Goal: Use online tool/utility: Utilize a website feature to perform a specific function

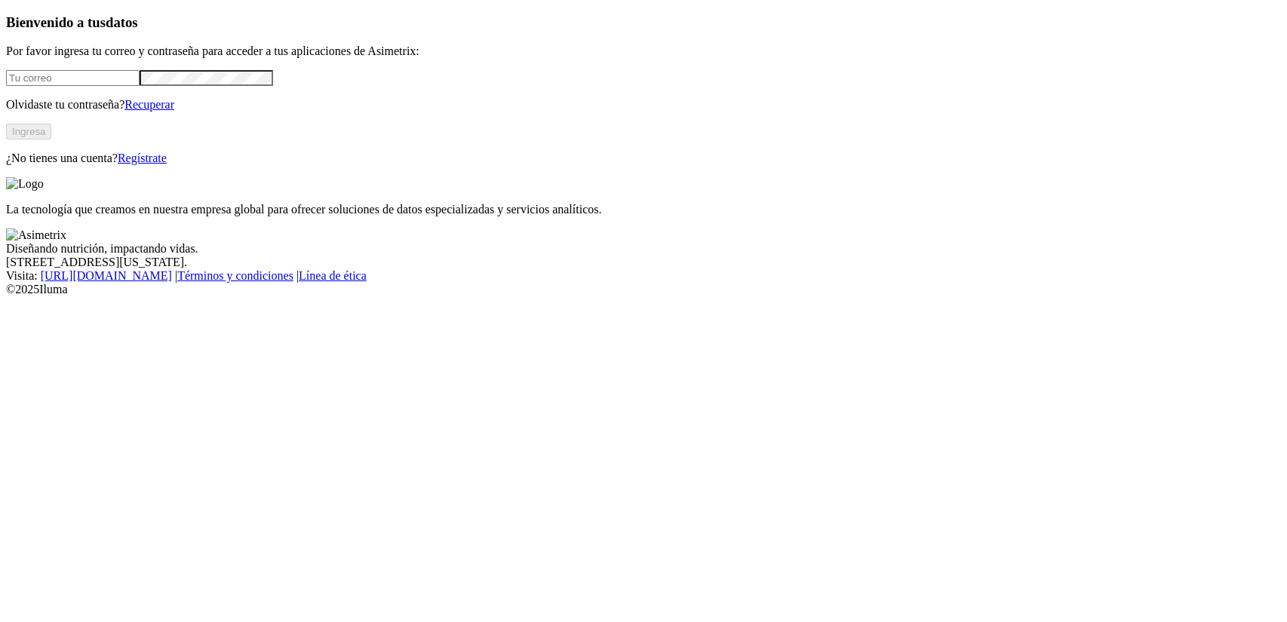
click at [140, 86] on input "email" at bounding box center [72, 78] width 133 height 16
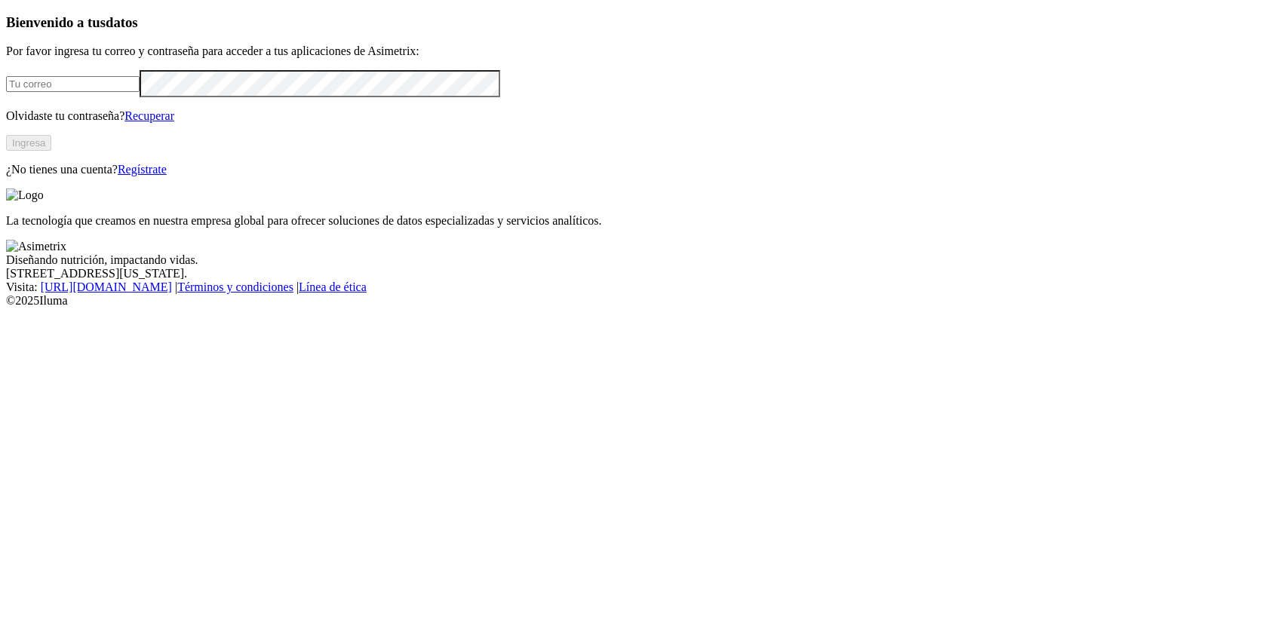
type input "[PERSON_NAME][EMAIL_ADDRESS][PERSON_NAME][DOMAIN_NAME]"
click at [578, 228] on p "La tecnología que creamos en nuestra empresa global para ofrecer soluciones de …" at bounding box center [643, 221] width 1274 height 14
click at [51, 151] on button "Ingresa" at bounding box center [28, 143] width 45 height 16
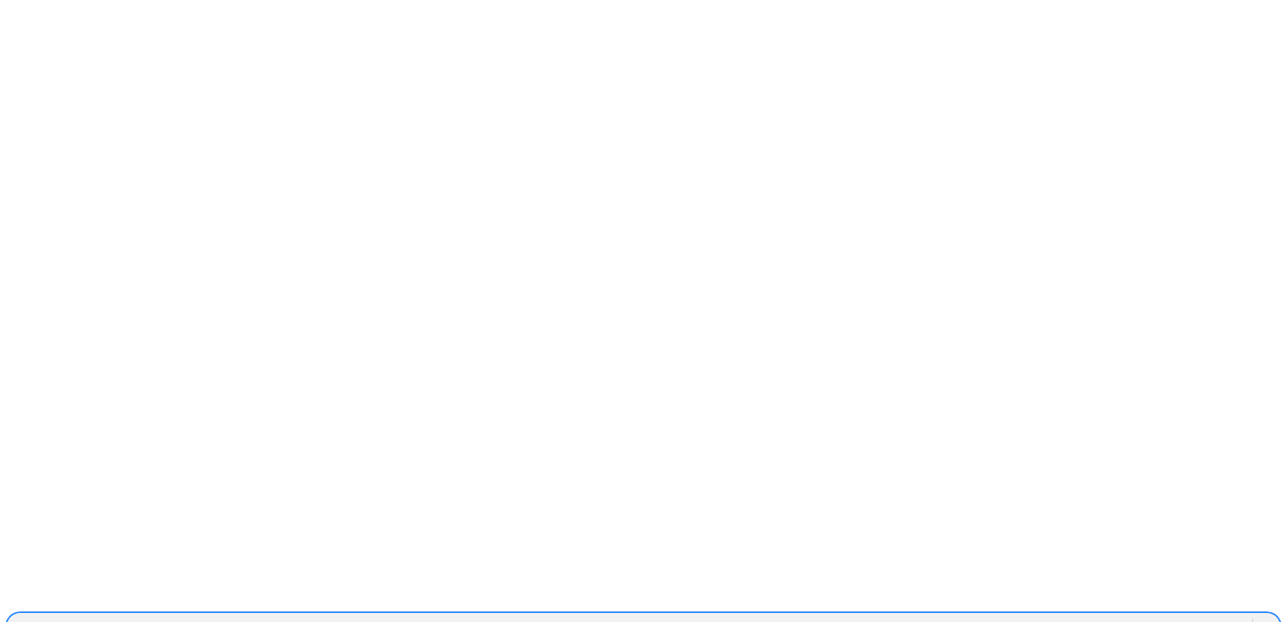
click at [1262, 621] on icon at bounding box center [1266, 626] width 9 height 5
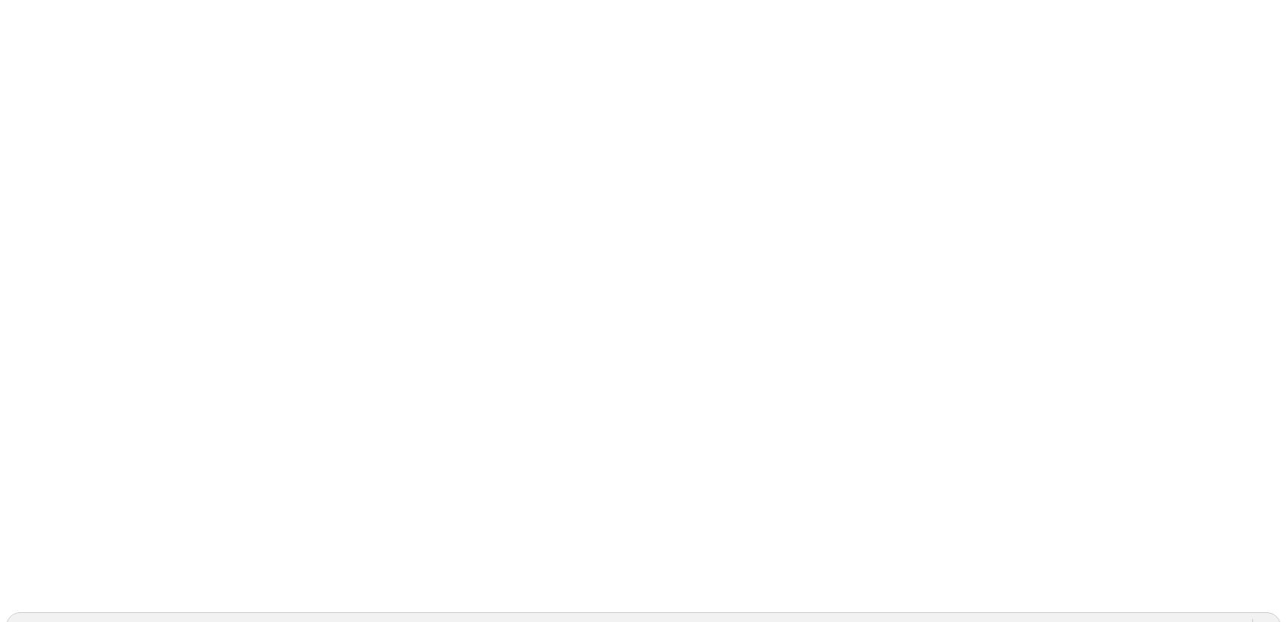
click at [44, 31] on icon at bounding box center [29, 307] width 47 height 603
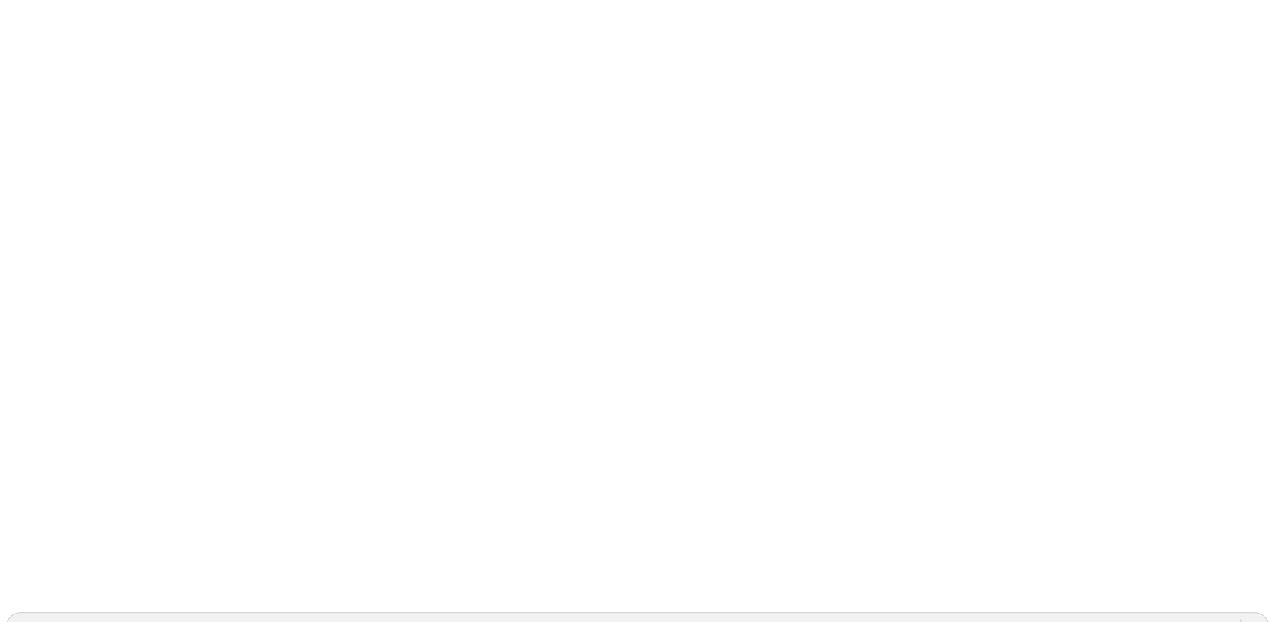
click at [30, 284] on icon at bounding box center [29, 307] width 47 height 47
